Goal: Task Accomplishment & Management: Manage account settings

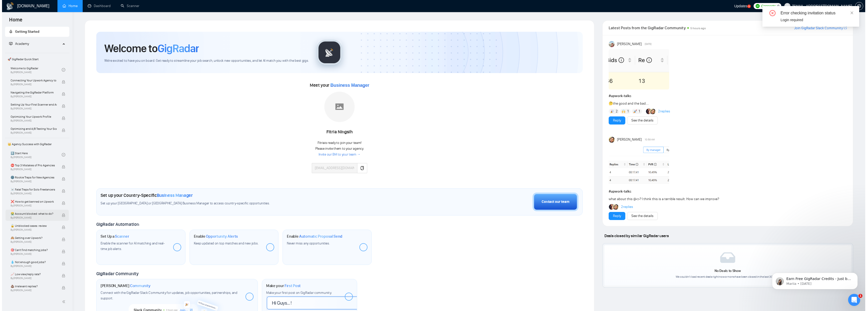
scroll to position [49, 0]
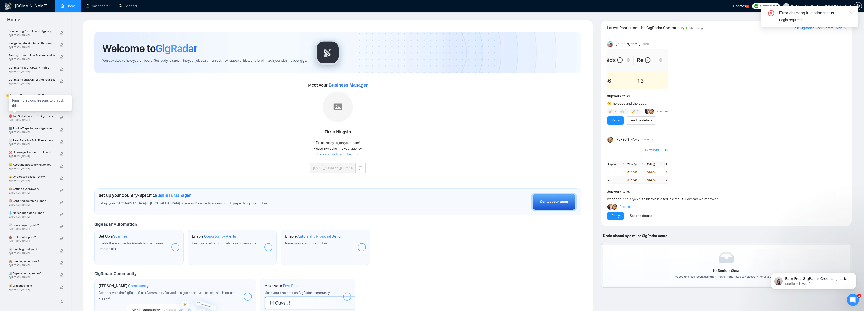
click at [50, 107] on div "Finish previous lessons to unlock this one." at bounding box center [40, 103] width 63 height 16
click at [29, 103] on link "1️⃣ Start Here By [PERSON_NAME]" at bounding box center [34, 105] width 51 height 11
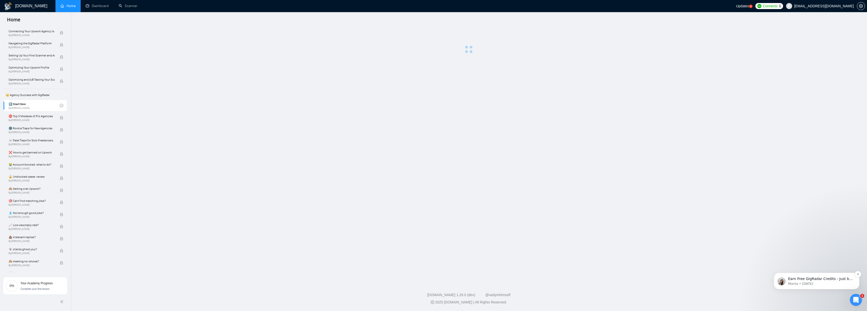
click at [825, 280] on p "Earn Free GigRadar Credits - Just by Sharing Your Story! 💬 Want more credits fo…" at bounding box center [820, 279] width 65 height 5
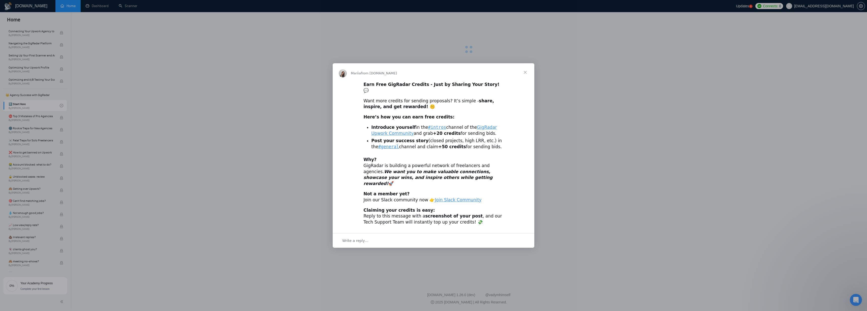
click at [525, 80] on span "Close" at bounding box center [525, 72] width 18 height 18
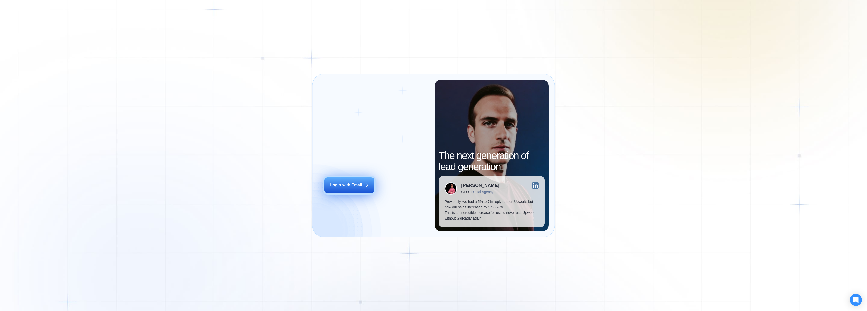
click at [351, 187] on div "Login with Email" at bounding box center [346, 186] width 32 height 6
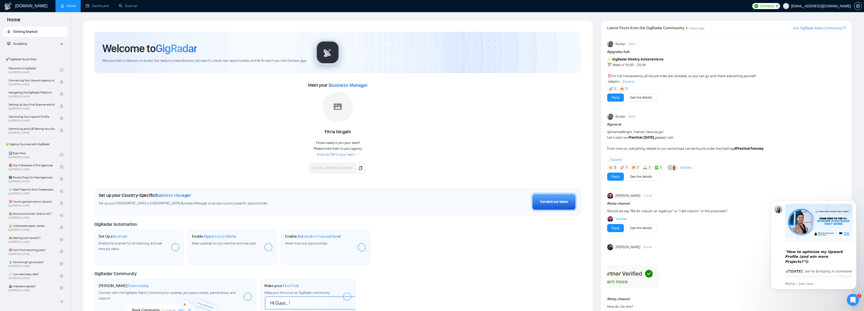
click at [121, 115] on div "Meet your Business Manager Fitria Ningsih Fitria is ready to join your team! Pl…" at bounding box center [337, 129] width 487 height 97
click at [328, 130] on div "Fitria Ningsih" at bounding box center [337, 132] width 55 height 9
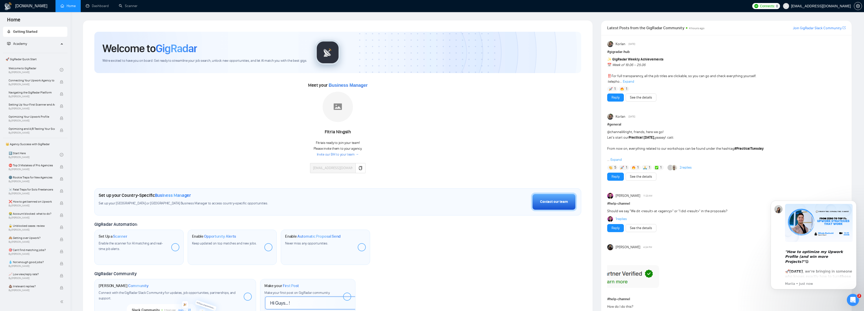
drag, startPoint x: 313, startPoint y: 149, endPoint x: 382, endPoint y: 149, distance: 68.6
click at [382, 149] on div "Meet your Business Manager Fitria Ningsih Fitria is ready to join your team! Pl…" at bounding box center [337, 129] width 487 height 97
click at [360, 151] on span "Please invite them to your agency." at bounding box center [337, 148] width 49 height 4
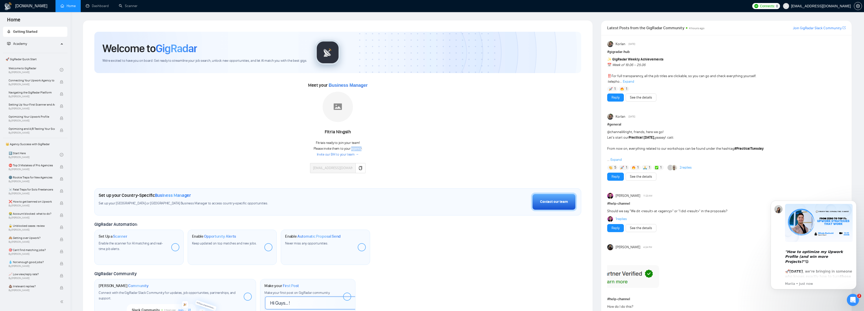
click at [360, 151] on span "Please invite them to your agency." at bounding box center [337, 148] width 49 height 4
click at [363, 149] on div "Fitria is ready to join your team! Please invite them to your agency. Invite ou…" at bounding box center [337, 156] width 55 height 33
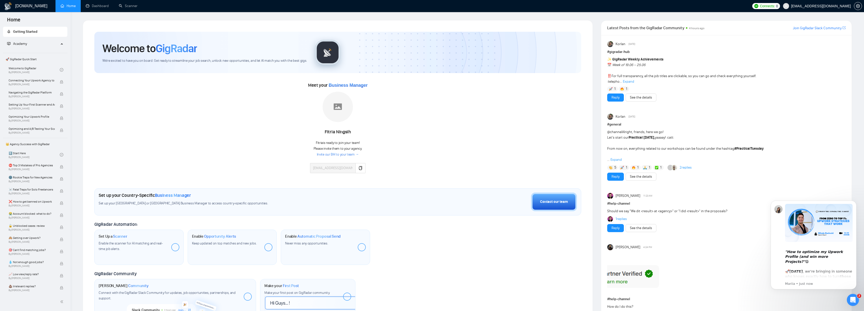
click at [369, 148] on div "Meet your Business Manager Fitria Ningsih Fitria is ready to join your team! Pl…" at bounding box center [337, 129] width 487 height 97
click at [312, 141] on div "Fitria is ready to join your team! Please invite them to your agency. Invite ou…" at bounding box center [337, 156] width 55 height 33
drag, startPoint x: 308, startPoint y: 142, endPoint x: 375, endPoint y: 145, distance: 67.4
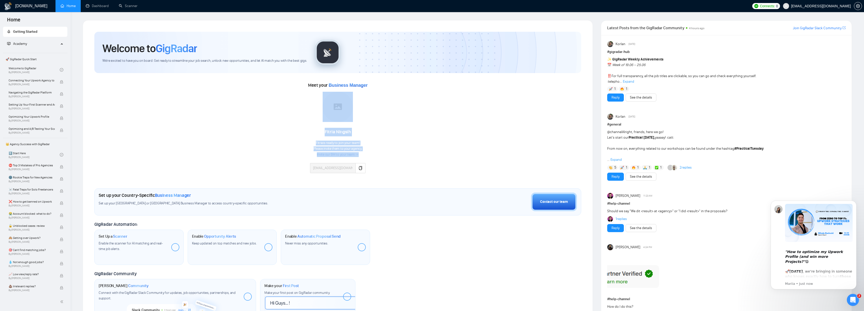
click at [375, 145] on div "Meet your Business Manager Fitria Ningsih Fitria is ready to join your team! Pl…" at bounding box center [337, 129] width 487 height 97
click at [368, 146] on div "Meet your Business Manager Fitria Ningsih Fitria is ready to join your team! Pl…" at bounding box center [337, 129] width 487 height 97
drag, startPoint x: 366, startPoint y: 149, endPoint x: 313, endPoint y: 143, distance: 53.2
click at [313, 143] on div "Meet your Business Manager Fitria Ningsih Fitria is ready to join your team! Pl…" at bounding box center [337, 129] width 487 height 97
click at [313, 143] on div "Fitria is ready to join your team! Please invite them to your agency. Invite ou…" at bounding box center [337, 149] width 49 height 16
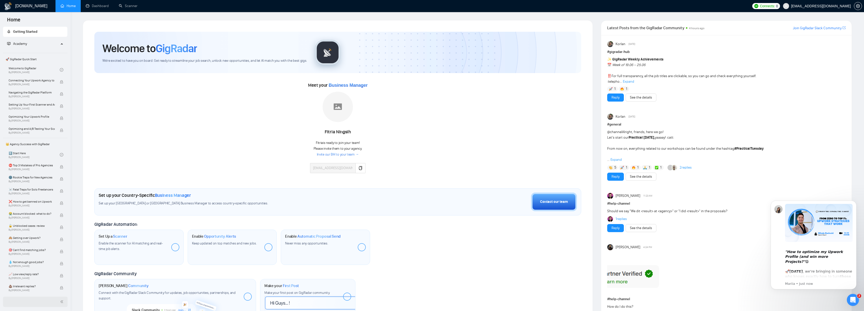
click at [54, 303] on div at bounding box center [35, 302] width 65 height 10
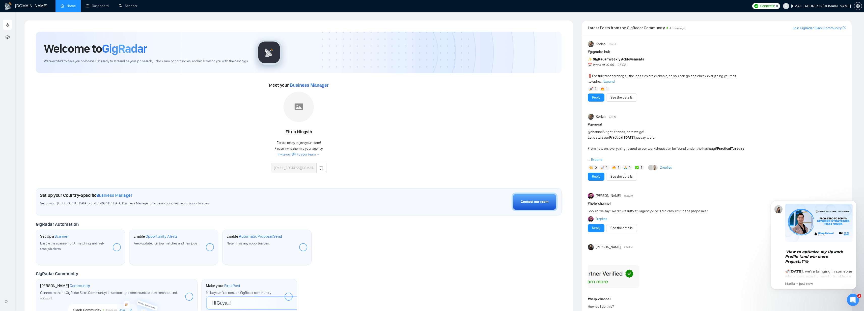
click at [29, 25] on div "Welcome to GigRadar We're excited to have you on board. Get ready to streamline…" at bounding box center [298, 198] width 549 height 357
click at [3, 304] on div at bounding box center [7, 302] width 9 height 10
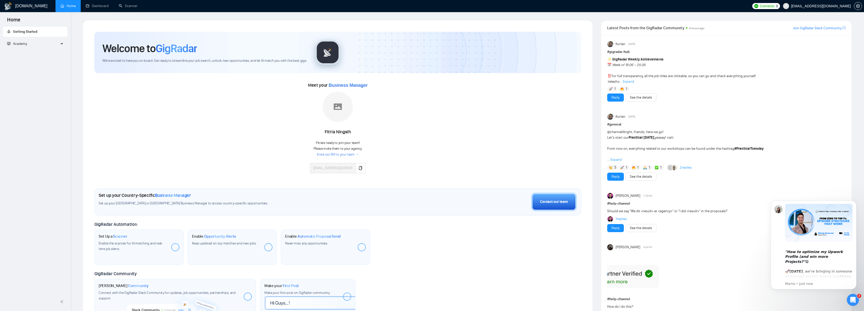
click at [61, 44] on icon at bounding box center [62, 44] width 3 height 0
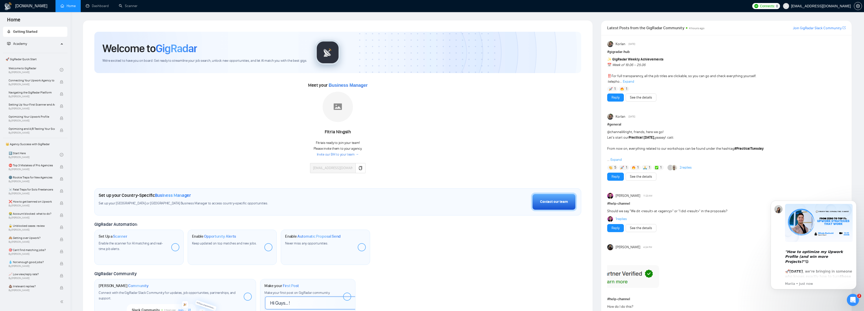
click at [402, 195] on div "Set up your Country-Specific Business Manager Set up your United States or Unit…" at bounding box center [337, 201] width 487 height 27
click at [394, 172] on div "Meet your Business Manager Fitria Ningsih Fitria is ready to join your team! Pl…" at bounding box center [337, 129] width 487 height 97
click at [540, 146] on div "Meet your Business Manager Fitria Ningsih Fitria is ready to join your team! Pl…" at bounding box center [337, 129] width 487 height 97
click at [394, 161] on div "Meet your Business Manager Fitria Ningsih Fitria is ready to join your team! Pl…" at bounding box center [337, 129] width 487 height 97
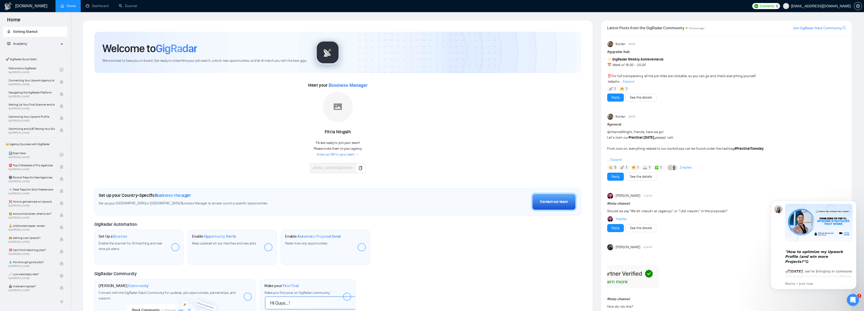
click at [392, 163] on div "Meet your Business Manager Fitria Ningsih Fitria is ready to join your team! Pl…" at bounding box center [337, 129] width 487 height 97
click at [296, 123] on div "Meet your Business Manager Fitria Ningsih Fitria is ready to join your team! Pl…" at bounding box center [337, 129] width 487 height 97
drag, startPoint x: 282, startPoint y: 125, endPoint x: 379, endPoint y: 143, distance: 98.8
click at [379, 143] on div "Meet your Business Manager Fitria Ningsih Fitria is ready to join your team! Pl…" at bounding box center [337, 129] width 487 height 97
click at [379, 153] on div "Meet your Business Manager Fitria Ningsih Fitria is ready to join your team! Pl…" at bounding box center [337, 129] width 487 height 97
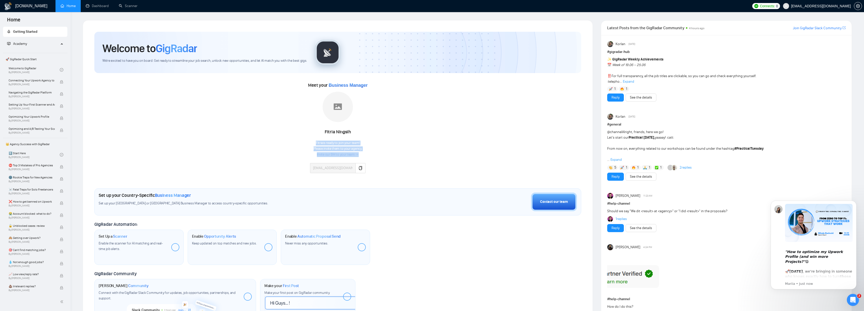
drag, startPoint x: 370, startPoint y: 155, endPoint x: 311, endPoint y: 140, distance: 61.0
click at [311, 140] on div "Meet your Business Manager Fitria Ningsih Fitria is ready to join your team! Pl…" at bounding box center [337, 129] width 487 height 97
click at [303, 141] on div "Meet your Business Manager Fitria Ningsih Fitria is ready to join your team! Pl…" at bounding box center [337, 129] width 487 height 97
drag, startPoint x: 292, startPoint y: 140, endPoint x: 378, endPoint y: 154, distance: 87.1
click at [378, 154] on div "Meet your Business Manager Fitria Ningsih Fitria is ready to join your team! Pl…" at bounding box center [337, 129] width 487 height 97
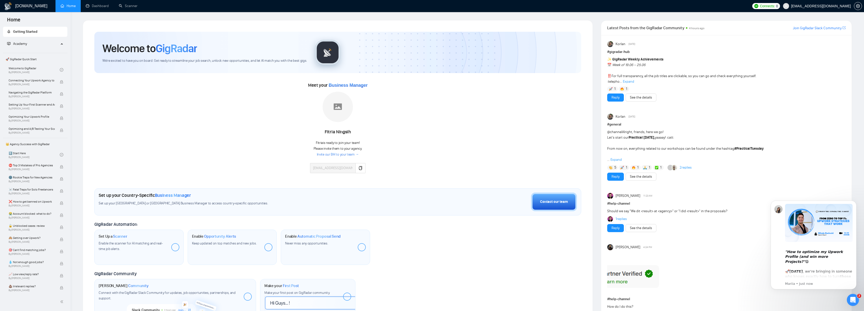
click at [378, 154] on div "Meet your Business Manager Fitria Ningsih Fitria is ready to join your team! Pl…" at bounding box center [337, 129] width 487 height 97
drag, startPoint x: 369, startPoint y: 155, endPoint x: 306, endPoint y: 137, distance: 66.0
click at [306, 137] on div "Meet your Business Manager Fitria Ningsih Fitria is ready to join your team! Pl…" at bounding box center [337, 129] width 487 height 97
click at [305, 133] on div "Meet your Business Manager Fitria Ningsih Fitria is ready to join your team! Pl…" at bounding box center [337, 129] width 487 height 97
drag, startPoint x: 301, startPoint y: 128, endPoint x: 388, endPoint y: 154, distance: 90.1
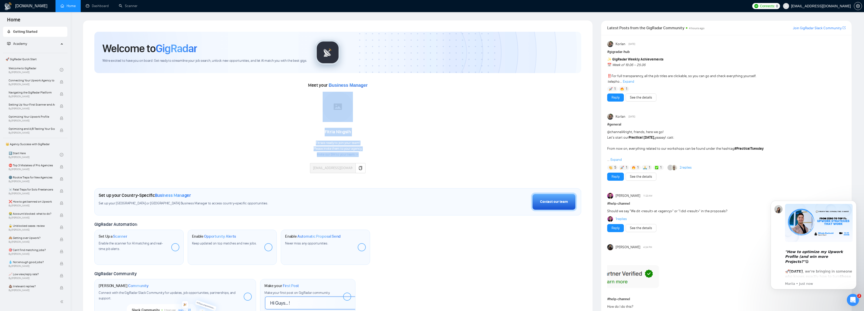
click at [388, 154] on div "Meet your Business Manager Fitria Ningsih Fitria is ready to join your team! Pl…" at bounding box center [337, 129] width 487 height 97
click at [379, 147] on div "Meet your Business Manager Fitria Ningsih Fitria is ready to join your team! Pl…" at bounding box center [337, 129] width 487 height 97
drag, startPoint x: 366, startPoint y: 155, endPoint x: 309, endPoint y: 141, distance: 58.5
click at [309, 141] on div "Meet your Business Manager Fitria Ningsih Fitria is ready to join your team! Pl…" at bounding box center [337, 129] width 487 height 97
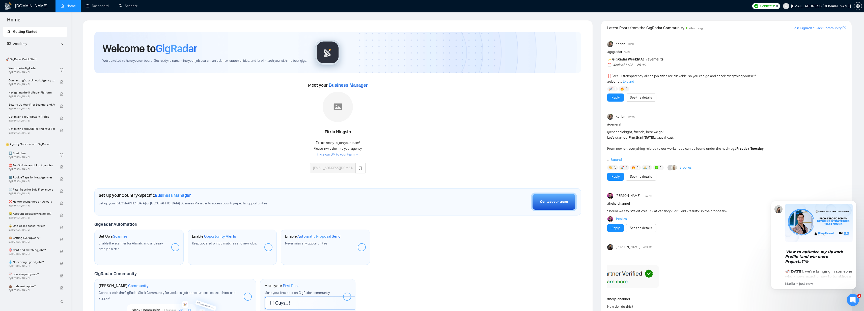
click at [307, 142] on div "Meet your Business Manager Fitria Ningsih Fitria is ready to join your team! Pl…" at bounding box center [337, 129] width 487 height 97
drag, startPoint x: 310, startPoint y: 143, endPoint x: 375, endPoint y: 154, distance: 66.7
click at [375, 154] on div "Meet your Business Manager Fitria Ningsih Fitria is ready to join your team! Pl…" at bounding box center [337, 129] width 487 height 97
drag, startPoint x: 368, startPoint y: 154, endPoint x: 314, endPoint y: 144, distance: 55.4
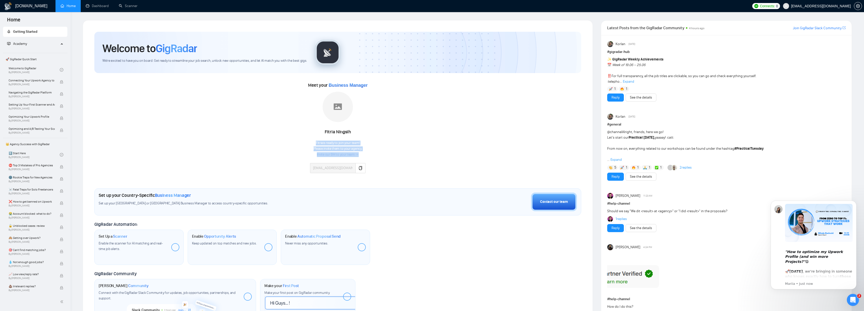
click at [314, 144] on div "Meet your Business Manager Fitria Ningsih Fitria is ready to join your team! Pl…" at bounding box center [337, 129] width 487 height 97
click at [313, 143] on div "Fitria is ready to join your team! Please invite them to your agency. Invite ou…" at bounding box center [337, 156] width 55 height 33
drag, startPoint x: 307, startPoint y: 142, endPoint x: 367, endPoint y: 152, distance: 60.3
click at [367, 152] on div "Meet your Business Manager Fitria Ningsih Fitria is ready to join your team! Pl…" at bounding box center [337, 129] width 487 height 97
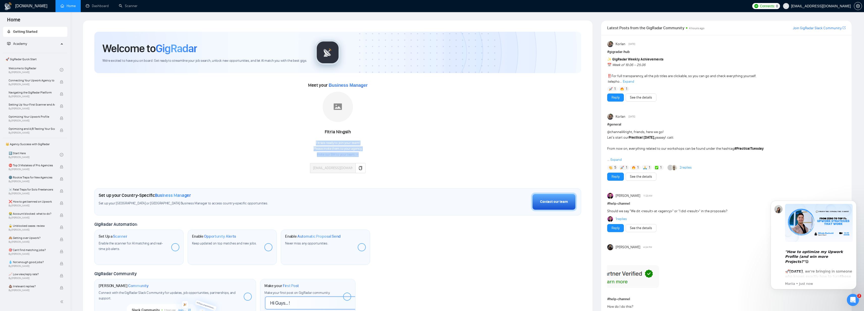
drag, startPoint x: 365, startPoint y: 153, endPoint x: 314, endPoint y: 143, distance: 51.1
click at [314, 143] on div "Meet your Business Manager Fitria Ningsih Fitria is ready to join your team! Pl…" at bounding box center [337, 129] width 487 height 97
click at [310, 143] on div "Fitria is ready to join your team! Please invite them to your agency. Invite ou…" at bounding box center [337, 156] width 55 height 33
drag, startPoint x: 305, startPoint y: 143, endPoint x: 375, endPoint y: 152, distance: 70.6
click at [375, 152] on div "Meet your Business Manager Fitria Ningsih Fitria is ready to join your team! Pl…" at bounding box center [337, 129] width 487 height 97
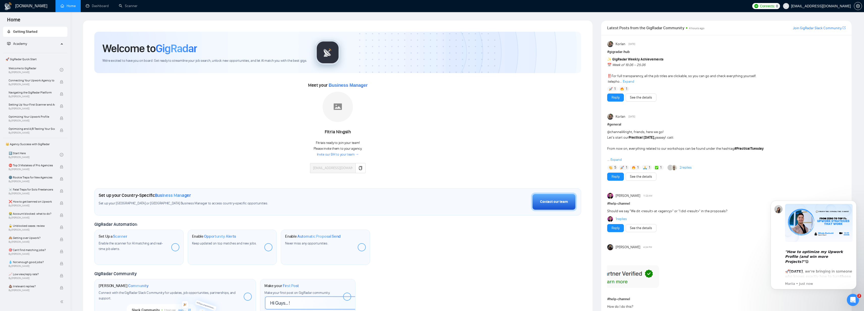
click at [366, 154] on div "Meet your Business Manager Fitria Ningsih Fitria is ready to join your team! Pl…" at bounding box center [337, 129] width 487 height 97
drag, startPoint x: 368, startPoint y: 154, endPoint x: 317, endPoint y: 142, distance: 52.5
click at [317, 142] on div "Meet your Business Manager Fitria Ningsih Fitria is ready to join your team! Pl…" at bounding box center [337, 129] width 487 height 97
click at [314, 142] on div "Fitria is ready to join your team! Please invite them to your agency. Invite ou…" at bounding box center [337, 149] width 49 height 16
drag, startPoint x: 310, startPoint y: 142, endPoint x: 363, endPoint y: 152, distance: 54.2
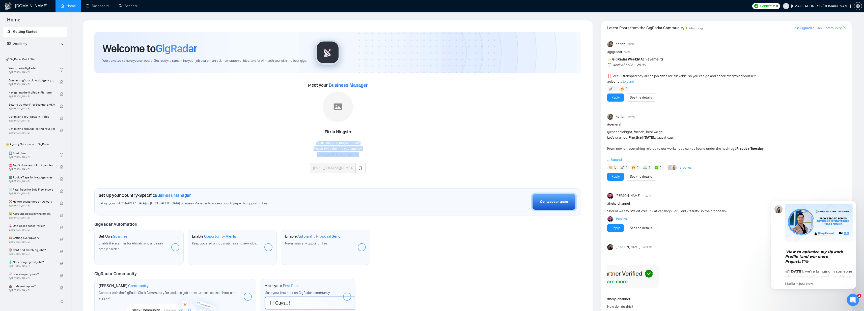
click at [363, 152] on div "Fitria is ready to join your team! Please invite them to your agency. Invite ou…" at bounding box center [337, 156] width 55 height 33
click at [365, 154] on div "Fitria is ready to join your team! Please invite them to your agency. Invite ou…" at bounding box center [337, 156] width 55 height 33
drag, startPoint x: 365, startPoint y: 155, endPoint x: 304, endPoint y: 144, distance: 62.2
click at [304, 144] on div "Meet your Business Manager Fitria Ningsih Fitria is ready to join your team! Pl…" at bounding box center [337, 129] width 487 height 97
click at [307, 139] on div "Meet your Business Manager Fitria Ningsih Fitria is ready to join your team! Pl…" at bounding box center [337, 129] width 487 height 97
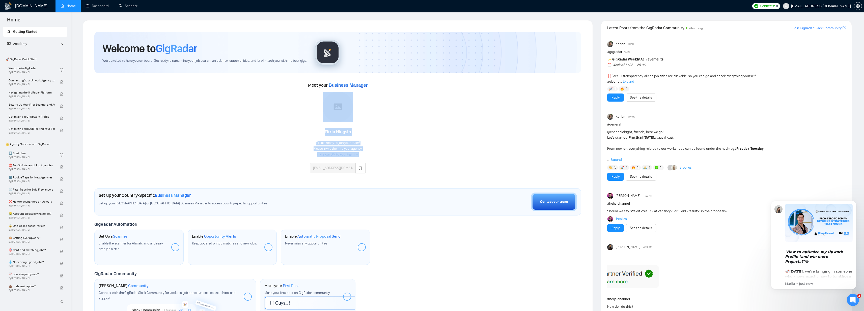
drag, startPoint x: 309, startPoint y: 132, endPoint x: 365, endPoint y: 149, distance: 58.3
click at [365, 149] on div "Meet your Business Manager Fitria Ningsih Fitria is ready to join your team! Pl…" at bounding box center [337, 129] width 487 height 97
click at [365, 149] on div "Fitria is ready to join your team! Please invite them to your agency. Invite ou…" at bounding box center [337, 156] width 55 height 33
drag, startPoint x: 365, startPoint y: 153, endPoint x: 312, endPoint y: 128, distance: 58.5
click at [312, 128] on div "Fitria Ningsih Fitria is ready to join your team! Please invite them to your ag…" at bounding box center [337, 132] width 55 height 81
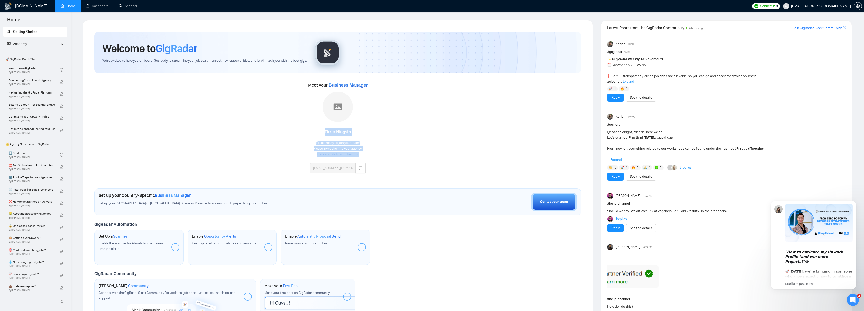
click at [312, 128] on div "Fitria Ningsih" at bounding box center [337, 132] width 55 height 9
drag, startPoint x: 307, startPoint y: 129, endPoint x: 382, endPoint y: 151, distance: 77.8
click at [382, 151] on div "Meet your Business Manager Fitria Ningsih Fitria is ready to join your team! Pl…" at bounding box center [337, 129] width 487 height 97
